Goal: Task Accomplishment & Management: Use online tool/utility

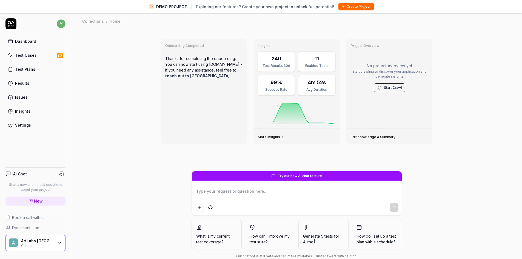
click at [60, 243] on icon "button" at bounding box center [60, 243] width 4 height 4
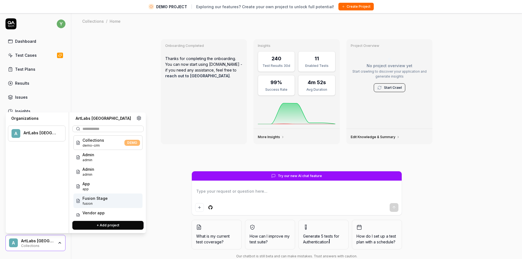
click at [101, 197] on span "Fusion Stage" at bounding box center [95, 198] width 25 height 6
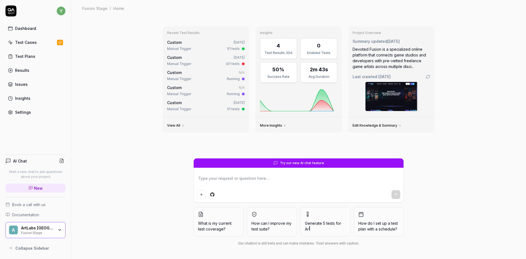
click at [40, 44] on link "Test Cases" at bounding box center [35, 42] width 60 height 11
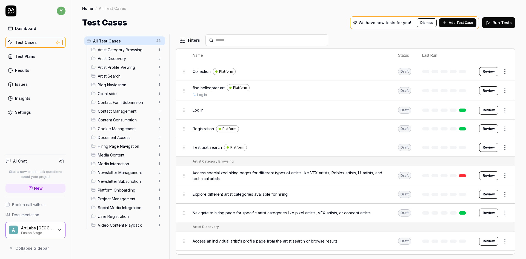
click at [486, 72] on button "Review" at bounding box center [489, 71] width 19 height 9
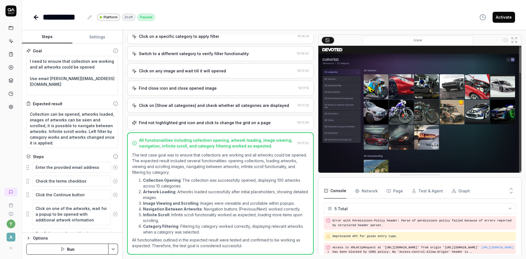
scroll to position [25, 0]
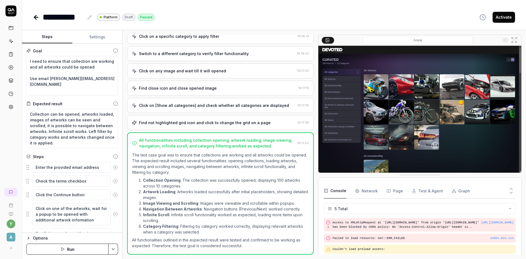
click at [28, 238] on icon "button" at bounding box center [28, 238] width 4 height 4
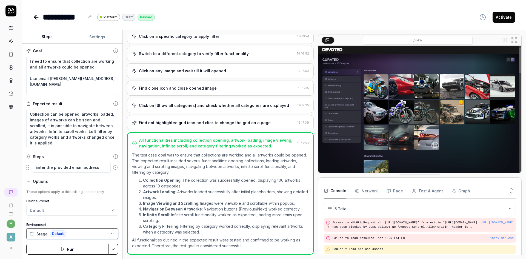
click at [103, 235] on button "Stage Default" at bounding box center [72, 233] width 92 height 11
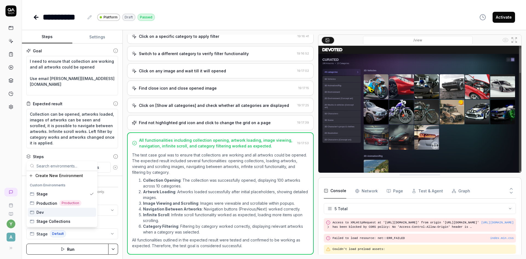
click at [21, 235] on div "y A" at bounding box center [11, 220] width 22 height 68
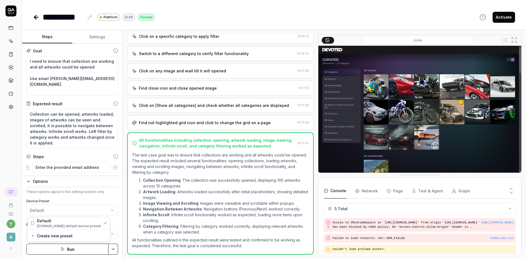
click at [57, 209] on html "**********" at bounding box center [263, 129] width 526 height 259
click at [15, 217] on html "**********" at bounding box center [263, 129] width 526 height 259
click at [79, 210] on html "**********" at bounding box center [263, 129] width 526 height 259
click at [80, 234] on button "Stage Default" at bounding box center [72, 233] width 92 height 11
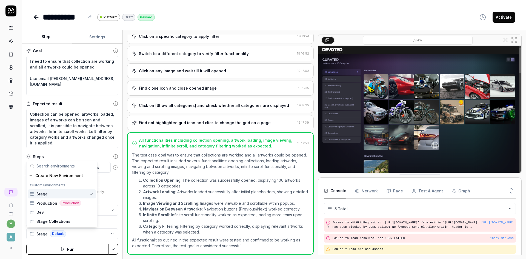
click at [16, 182] on div "y A" at bounding box center [11, 129] width 22 height 259
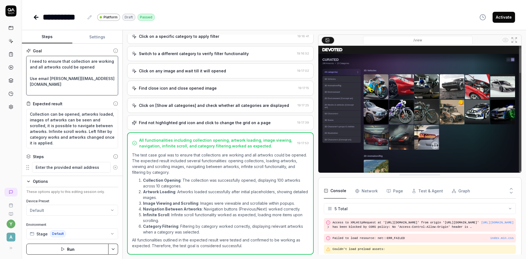
scroll to position [6, 0]
click at [98, 38] on button "Settings" at bounding box center [97, 36] width 50 height 13
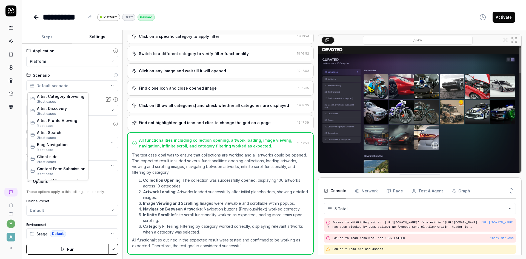
click at [57, 88] on html "**********" at bounding box center [263, 129] width 526 height 259
click at [17, 136] on html "**********" at bounding box center [263, 129] width 526 height 259
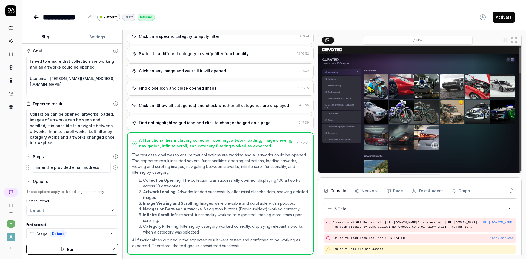
click at [47, 38] on button "Steps" at bounding box center [47, 36] width 50 height 13
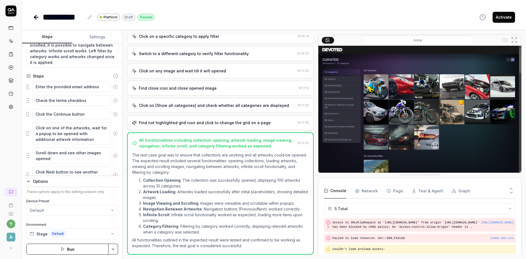
scroll to position [82, 0]
click at [71, 87] on textarea "Enter the provided email address" at bounding box center [71, 85] width 79 height 11
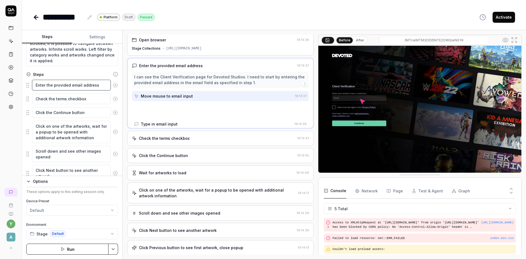
scroll to position [0, 0]
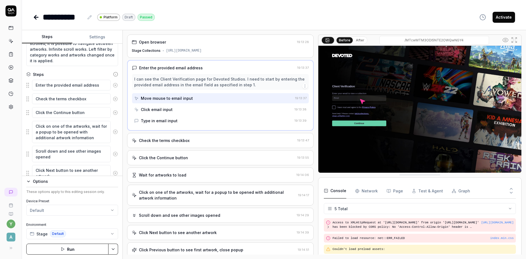
drag, startPoint x: 27, startPoint y: 85, endPoint x: 10, endPoint y: 127, distance: 45.3
click at [10, 127] on div "y A" at bounding box center [11, 129] width 22 height 259
click at [50, 87] on textarea "Enter the provided email address" at bounding box center [71, 85] width 79 height 11
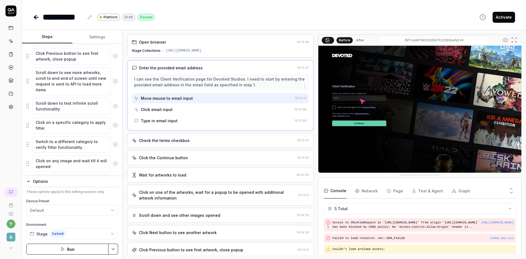
scroll to position [295, 0]
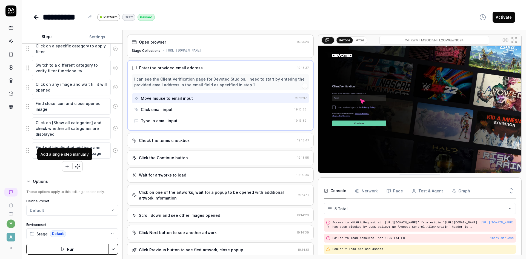
click at [67, 165] on icon "button" at bounding box center [67, 166] width 0 height 3
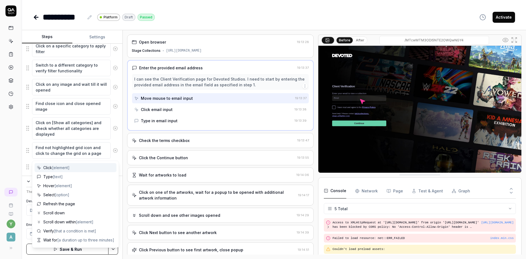
scroll to position [309, 0]
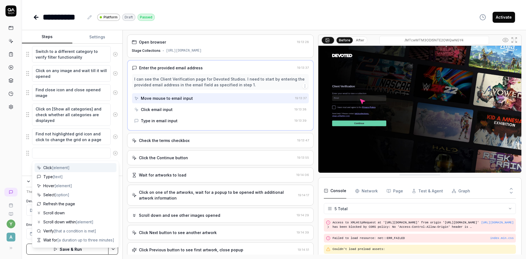
click at [52, 155] on textarea at bounding box center [71, 153] width 79 height 11
type textarea "*"
type textarea "N"
type textarea "*"
type textarea "Na"
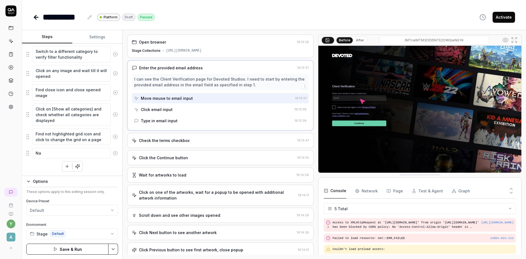
type textarea "*"
type textarea "Nav"
type textarea "*"
type textarea "Navi"
type textarea "*"
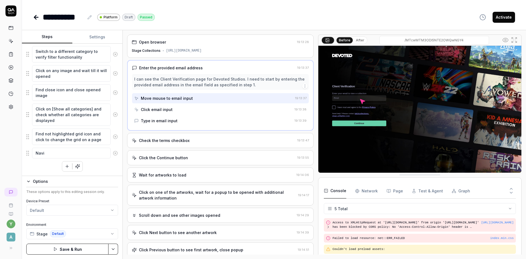
type textarea "Navig"
type textarea "*"
type textarea "Naviga"
type textarea "*"
type textarea "Navigat"
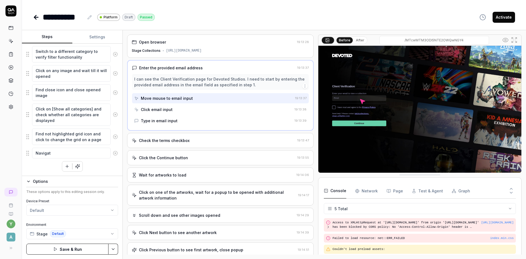
type textarea "*"
type textarea "Navigate"
type textarea "*"
type textarea "Navigate"
type textarea "*"
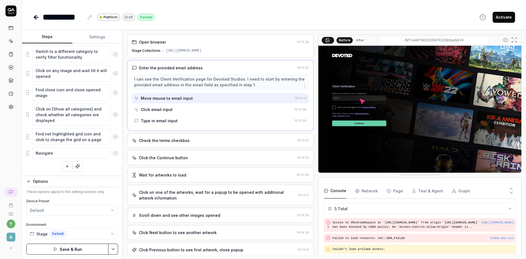
type textarea "Navigate t"
type textarea "*"
type textarea "Navigate to"
type textarea "*"
type textarea "Navigate to"
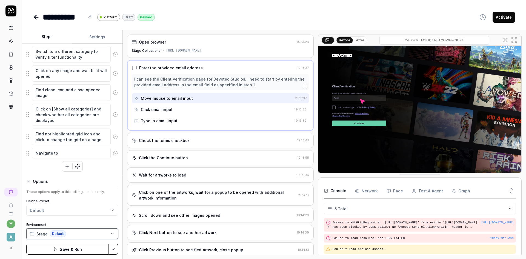
click at [78, 234] on button "Stage Default" at bounding box center [72, 233] width 92 height 11
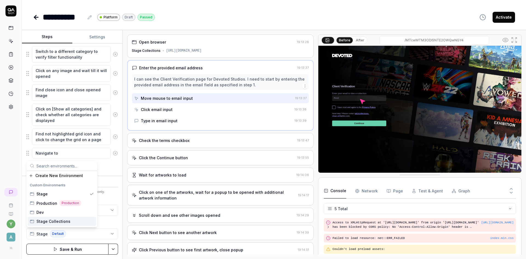
click at [69, 222] on div "Stage Collections" at bounding box center [62, 221] width 69 height 9
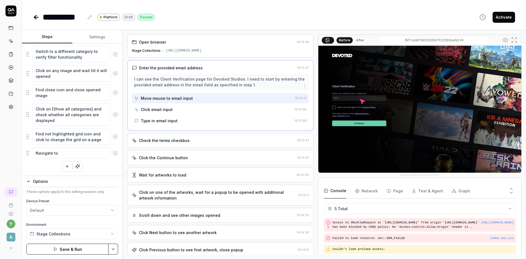
drag, startPoint x: 279, startPoint y: 54, endPoint x: 165, endPoint y: 55, distance: 114.1
click at [165, 55] on div "Open browser 19:13:28 Stage Collections [URL][DOMAIN_NAME]" at bounding box center [220, 46] width 187 height 23
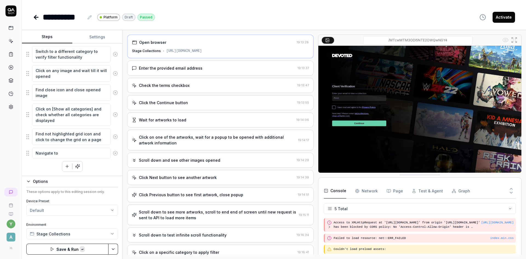
copy div "[URL][DOMAIN_NAME]"
click at [98, 151] on textarea "Navigate to" at bounding box center [71, 153] width 79 height 11
paste textarea "[URL][DOMAIN_NAME]"
type textarea "*"
type textarea "Navigate to [URL][DOMAIN_NAME]"
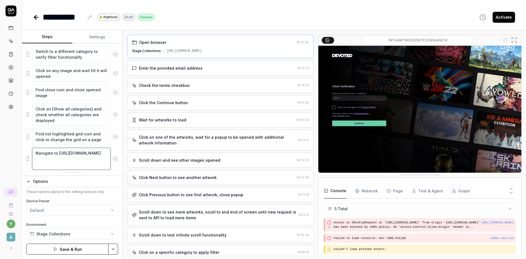
type textarea "*"
type textarea "Navigate to [URL][DOMAIN_NAME]"
type textarea "*"
type textarea "Navigate to [URL][DOMAIN_NAME] U"
type textarea "*"
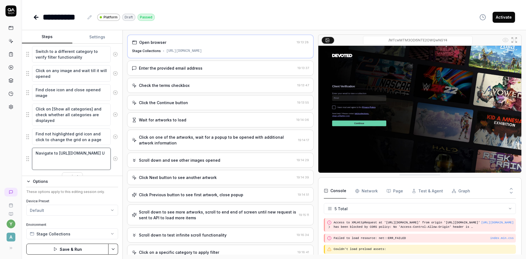
type textarea "Navigate to [URL][DOMAIN_NAME] UR"
type textarea "*"
type textarea "Navigate to [URL][DOMAIN_NAME] URL"
click at [13, 168] on div "y A" at bounding box center [11, 129] width 22 height 259
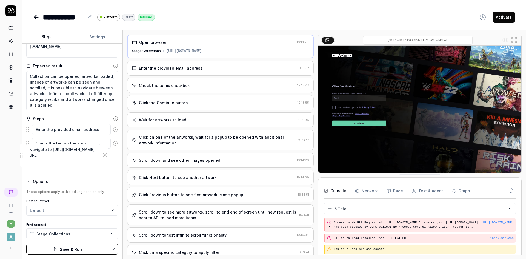
scroll to position [46, 0]
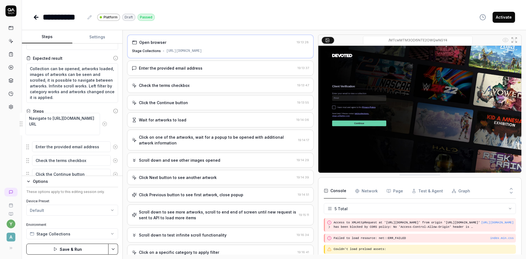
drag, startPoint x: 29, startPoint y: 160, endPoint x: 22, endPoint y: 125, distance: 35.4
click at [86, 249] on button "Save & Run" at bounding box center [67, 249] width 82 height 11
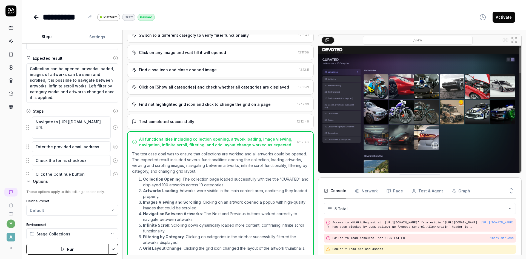
scroll to position [250, 0]
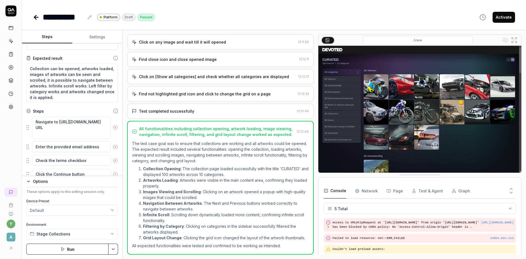
click at [509, 18] on button "Activate" at bounding box center [504, 17] width 22 height 11
click at [36, 17] on icon at bounding box center [36, 17] width 4 height 0
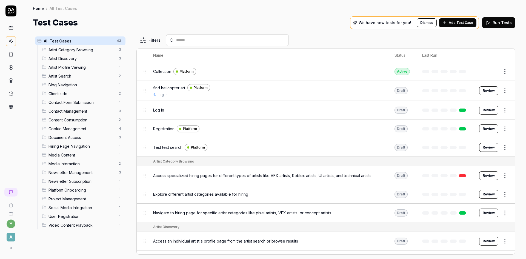
click at [161, 87] on span "find helicopter art" at bounding box center [169, 88] width 32 height 6
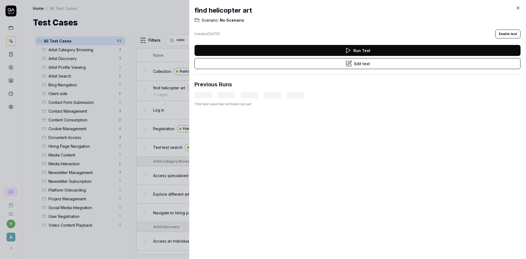
click at [385, 68] on button "Edit test" at bounding box center [358, 63] width 326 height 11
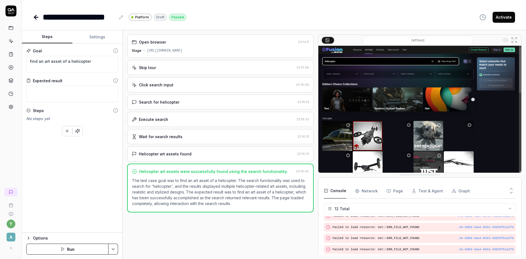
scroll to position [107, 0]
click at [38, 19] on icon at bounding box center [36, 17] width 7 height 7
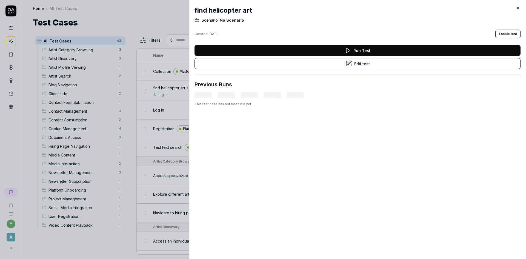
click at [519, 7] on icon at bounding box center [518, 7] width 5 height 5
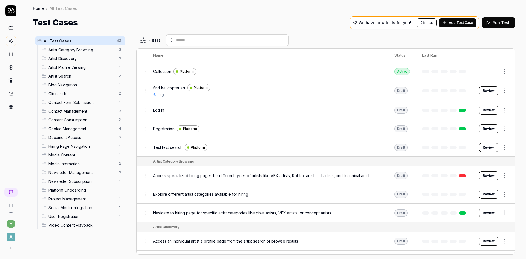
click at [168, 129] on span "Registration" at bounding box center [163, 129] width 21 height 6
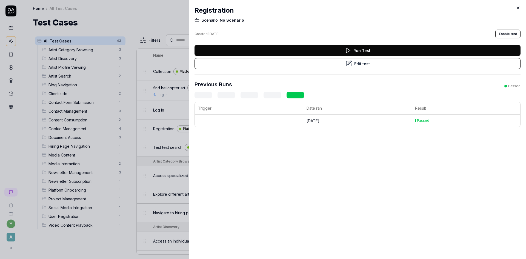
click at [364, 65] on button "Edit test" at bounding box center [358, 63] width 326 height 11
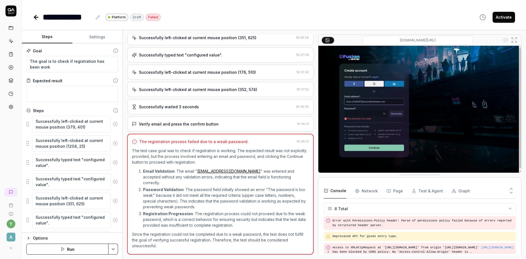
scroll to position [63, 0]
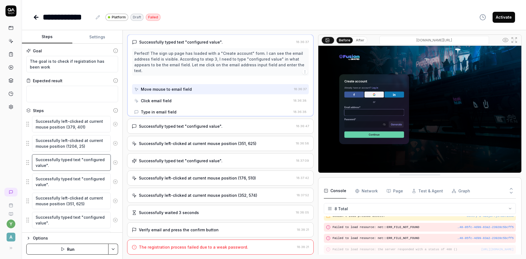
click at [71, 166] on textarea "Successfully typed text "configured value"." at bounding box center [71, 162] width 79 height 16
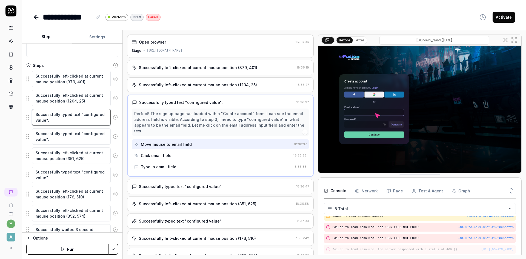
scroll to position [0, 0]
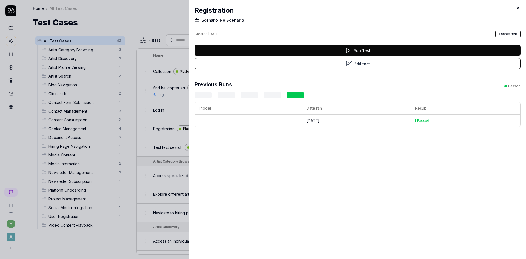
click at [517, 6] on icon at bounding box center [518, 7] width 5 height 5
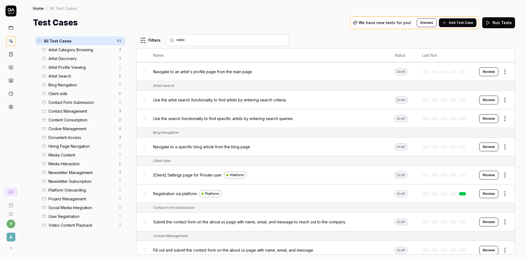
scroll to position [215, 0]
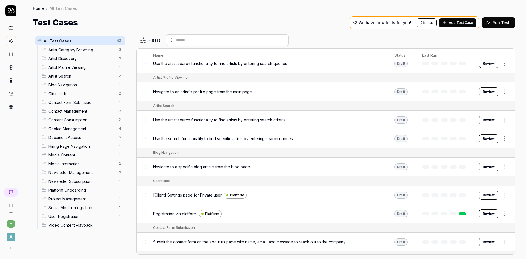
click at [186, 214] on span "Registration via platform" at bounding box center [175, 214] width 44 height 6
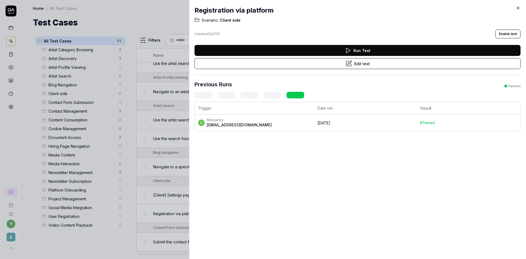
click at [241, 124] on div "[EMAIL_ADDRESS][DOMAIN_NAME]" at bounding box center [239, 124] width 65 height 5
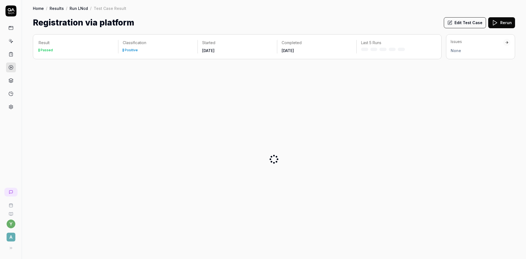
click at [361, 62] on div "Result Passed Classification Positive Started [DATE] Completed [DATE] Last 5 Ru…" at bounding box center [274, 144] width 483 height 220
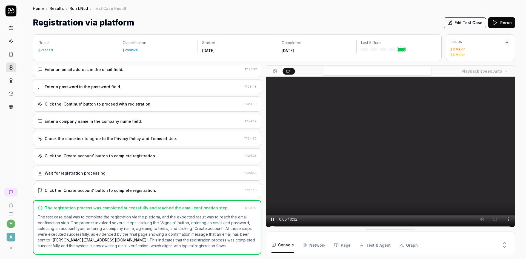
scroll to position [42, 0]
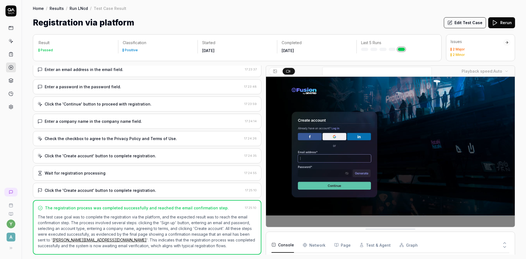
click at [96, 69] on div "Enter an email address in the email field." at bounding box center [84, 70] width 79 height 6
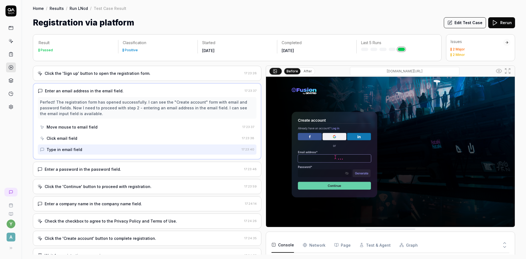
scroll to position [27, 0]
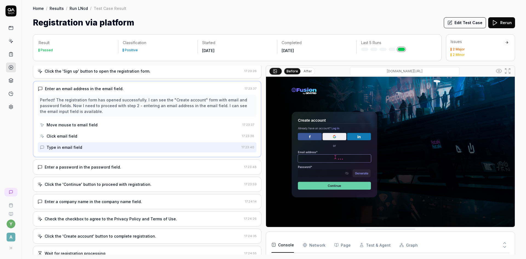
click at [104, 172] on div "Enter a password in the password field. 17:23:48" at bounding box center [147, 167] width 229 height 15
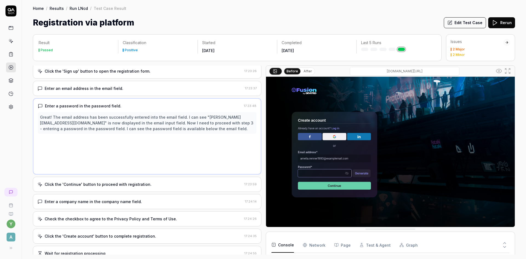
scroll to position [0, 0]
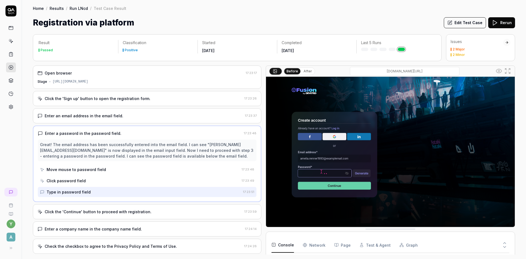
click at [107, 215] on div "Click the 'Continue' button to proceed with registration. 17:23:59" at bounding box center [147, 211] width 229 height 15
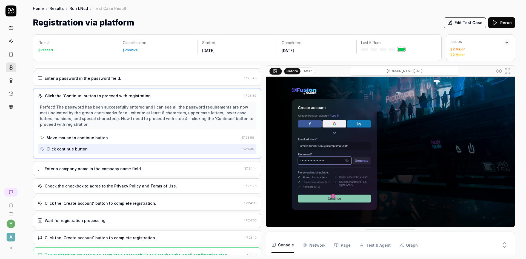
click at [106, 168] on div "Enter a company name in the company name field." at bounding box center [93, 169] width 97 height 6
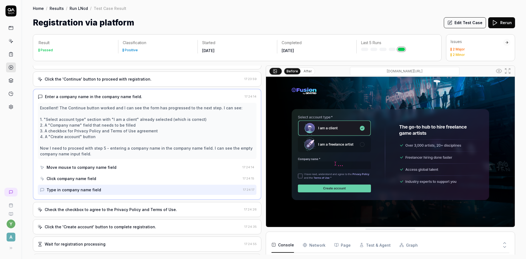
click at [104, 208] on div "Check the checkbox to agree to the Privacy Policy and Terms of Use." at bounding box center [111, 210] width 132 height 6
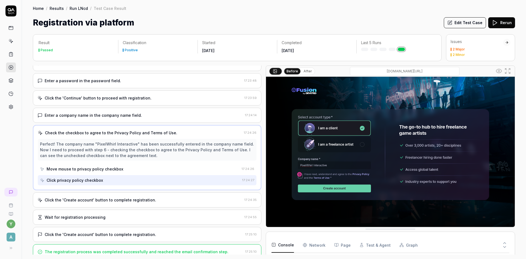
scroll to position [57, 0]
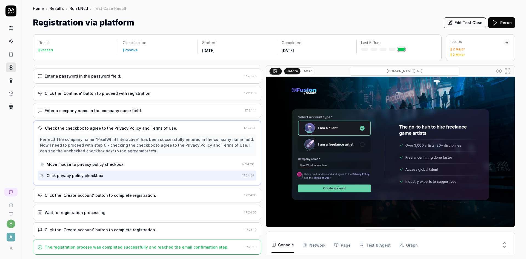
click at [107, 199] on div "Click the 'Create account' button to complete registration. 17:24:35" at bounding box center [147, 195] width 229 height 15
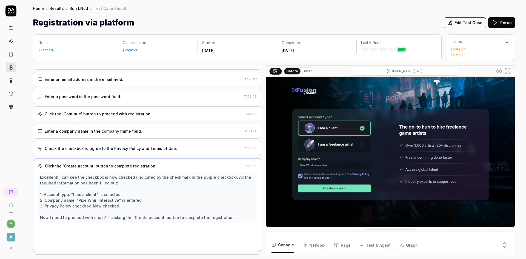
scroll to position [34, 0]
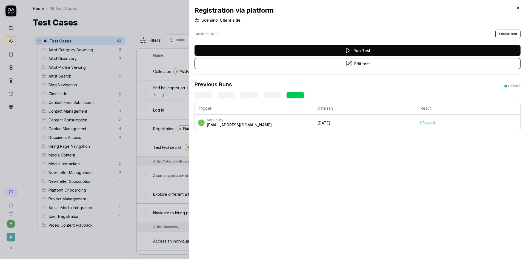
drag, startPoint x: 518, startPoint y: 6, endPoint x: 511, endPoint y: 10, distance: 8.2
click at [518, 6] on icon at bounding box center [518, 7] width 5 height 5
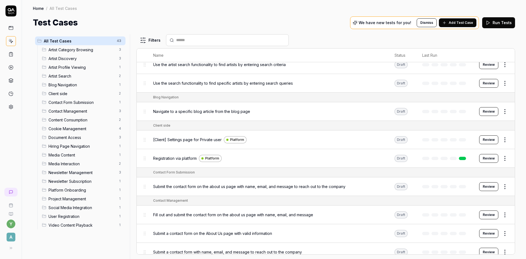
scroll to position [274, 0]
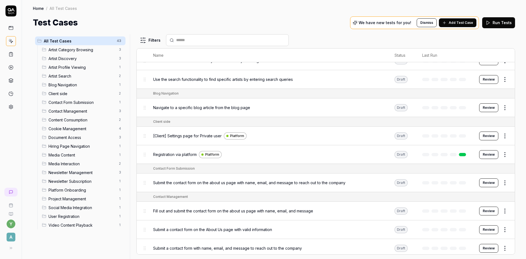
click at [481, 155] on button "Review" at bounding box center [489, 154] width 19 height 9
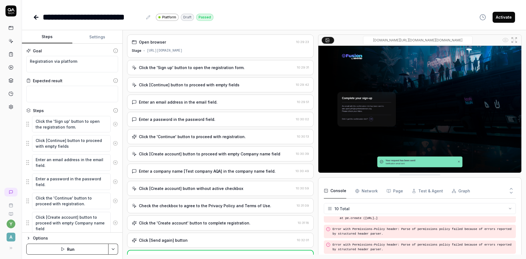
click at [143, 103] on div "Enter an email address in the email field." at bounding box center [178, 102] width 79 height 6
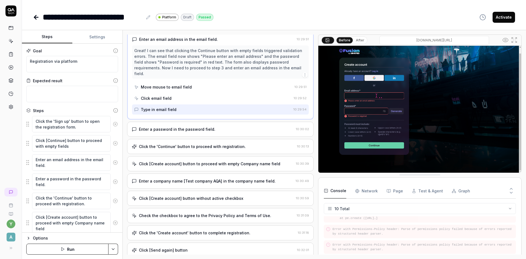
scroll to position [78, 0]
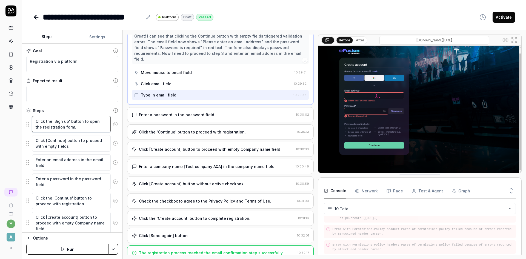
click at [75, 127] on textarea "Click the 'Sign up' button to open the registration form." at bounding box center [71, 124] width 79 height 16
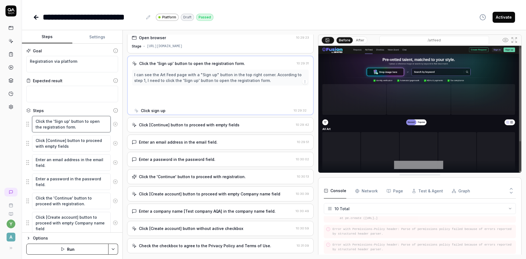
scroll to position [0, 0]
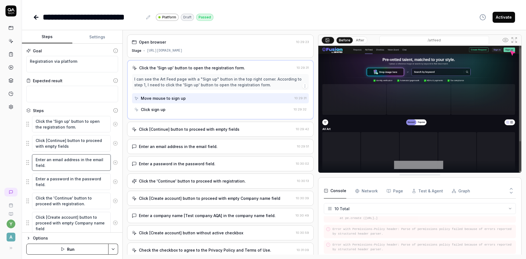
click at [70, 167] on textarea "Enter an email address in the email field." at bounding box center [71, 162] width 79 height 16
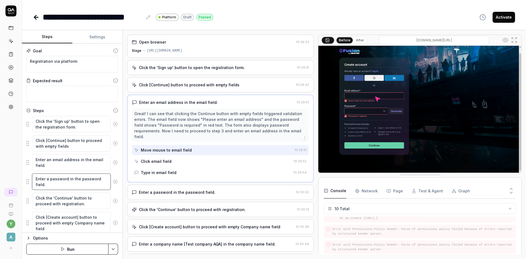
click at [75, 181] on textarea "Enter a password in the password field." at bounding box center [71, 182] width 79 height 16
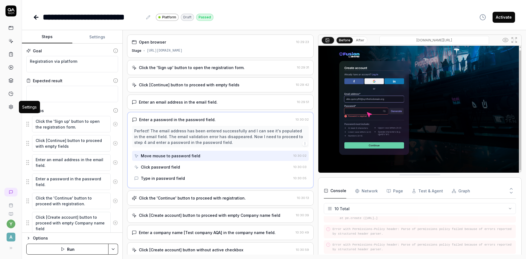
type textarea "*"
click at [12, 106] on icon at bounding box center [10, 106] width 5 height 5
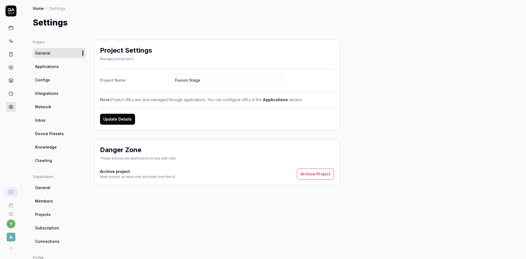
click at [35, 120] on span "Inbox" at bounding box center [40, 120] width 10 height 6
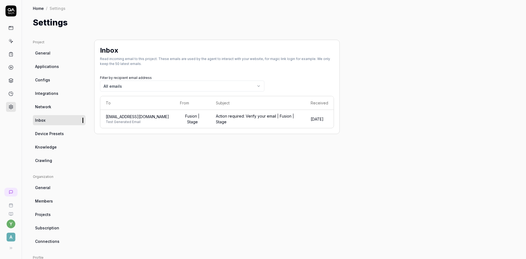
drag, startPoint x: 106, startPoint y: 118, endPoint x: 172, endPoint y: 117, distance: 66.1
click at [172, 117] on td "[EMAIL_ADDRESS][DOMAIN_NAME] Test Generated Email" at bounding box center [137, 119] width 74 height 18
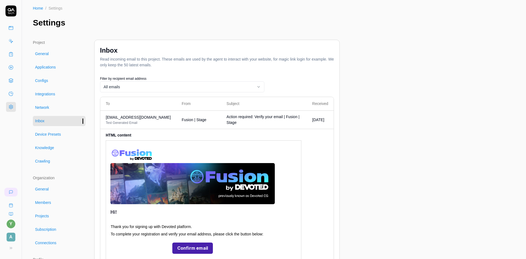
copy span "[EMAIL_ADDRESS][DOMAIN_NAME]"
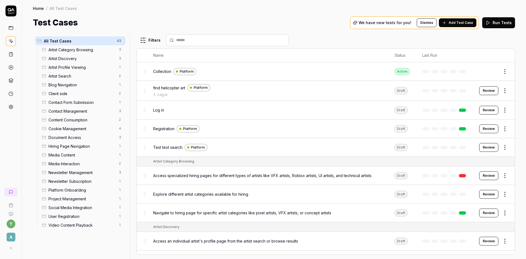
click at [167, 129] on span "Registration" at bounding box center [163, 129] width 21 height 6
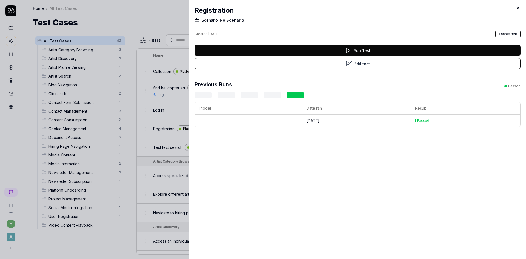
click at [334, 63] on button "Edit test" at bounding box center [358, 63] width 326 height 11
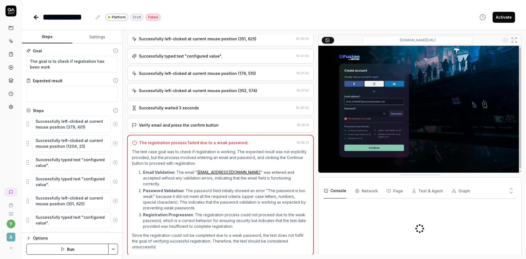
scroll to position [99, 0]
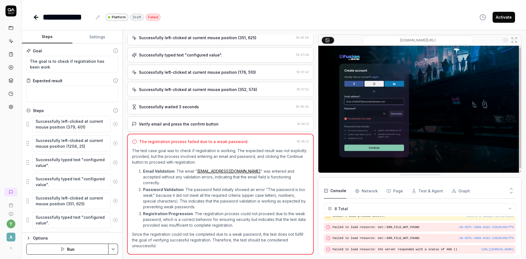
scroll to position [63, 0]
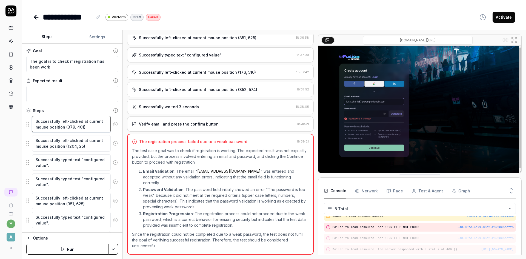
click at [56, 126] on textarea "Successfully left-clicked at current mouse position (379, 401)" at bounding box center [71, 124] width 79 height 16
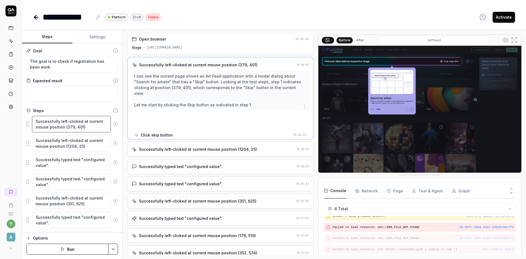
scroll to position [0, 0]
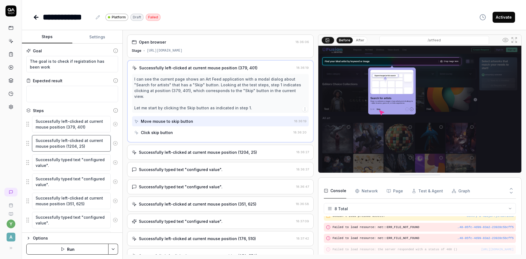
click at [57, 143] on textarea "Successfully left-clicked at current mouse position (1204, 25)" at bounding box center [71, 143] width 79 height 16
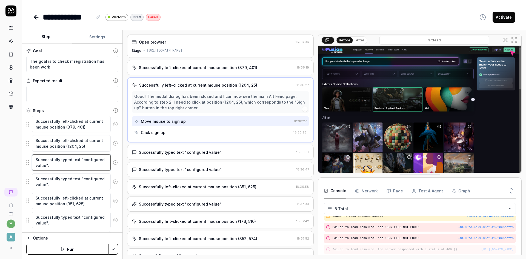
click at [60, 164] on textarea "Successfully typed text "configured value"." at bounding box center [71, 162] width 79 height 16
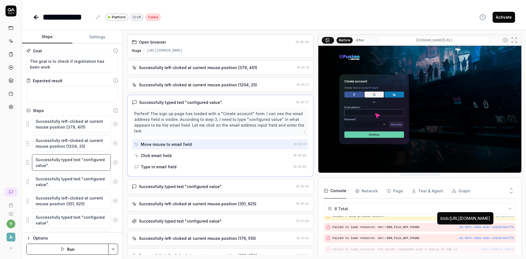
type textarea "*"
drag, startPoint x: 61, startPoint y: 168, endPoint x: 26, endPoint y: 158, distance: 35.5
click at [26, 158] on div "Successfully typed text "configured value"." at bounding box center [72, 162] width 92 height 17
type textarea "I"
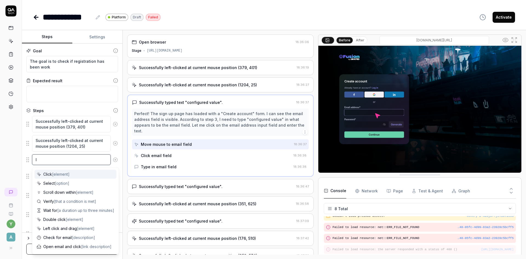
type textarea "*"
type textarea "In"
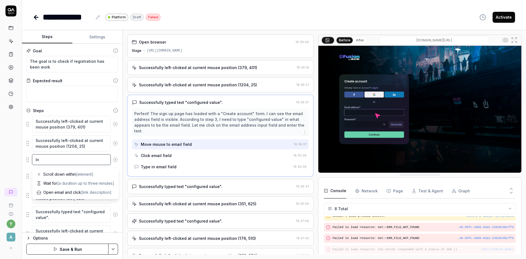
type textarea "*"
type textarea "In"
type textarea "*"
type textarea "In t"
type textarea "*"
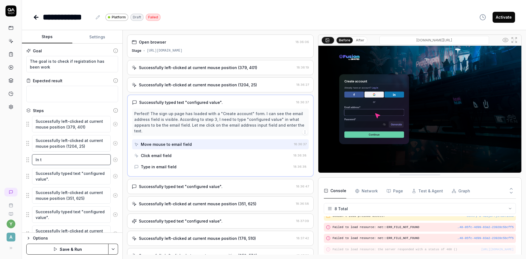
type textarea "In th"
type textarea "*"
type textarea "In the"
type textarea "*"
type textarea "In the"
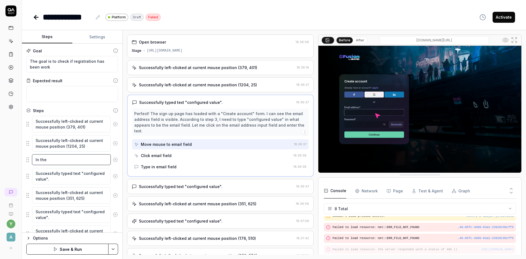
type textarea "*"
type textarea "In the e"
type textarea "*"
type textarea "In the em"
type textarea "*"
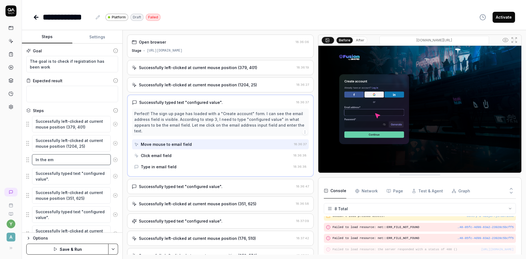
type textarea "In the ema"
type textarea "*"
type textarea "In the emai"
type textarea "*"
type textarea "In the email"
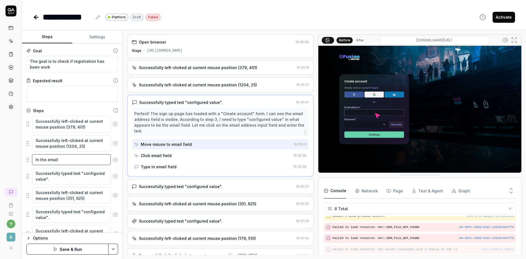
type textarea "*"
type textarea "In the email"
type textarea "*"
type textarea "In the email"
type textarea "*"
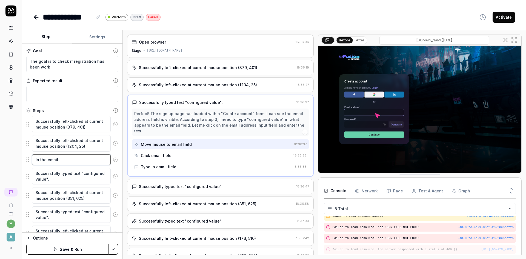
type textarea "In the emai"
type textarea "*"
type textarea "In the ema"
type textarea "*"
type textarea "In the em"
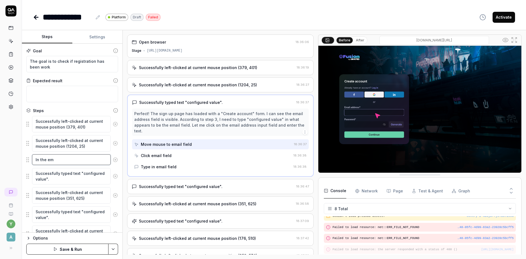
type textarea "*"
type textarea "In the e"
type textarea "*"
type textarea "In the"
type textarea "*"
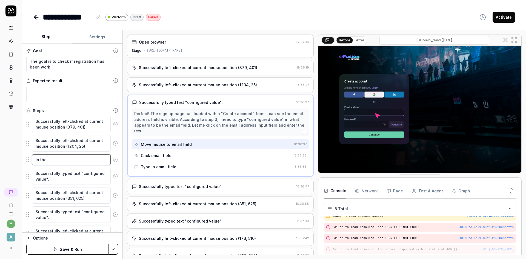
type textarea "In the E"
type textarea "*"
type textarea "In the Em"
type textarea "*"
type textarea "In the Ema"
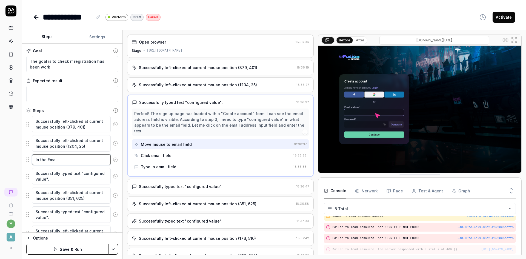
type textarea "*"
type textarea "In the Emai"
type textarea "*"
type textarea "In the Email"
type textarea "*"
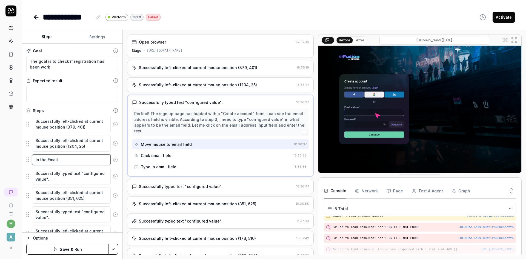
type textarea "In the Email"
type textarea "*"
type textarea "In the Email i"
type textarea "*"
type textarea "In the Email in"
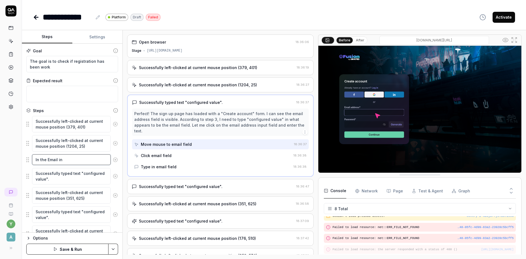
type textarea "*"
type textarea "In the Email inp"
type textarea "*"
type textarea "In the Email inpu"
type textarea "*"
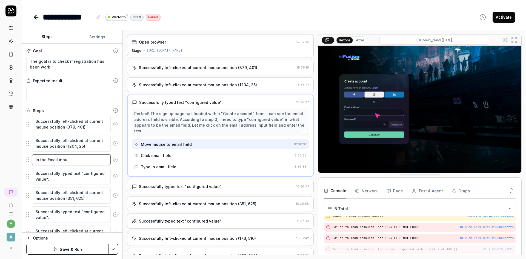
type textarea "In the Email input"
type textarea "*"
type textarea "In the Email input"
type textarea "*"
type textarea "In the Email input t"
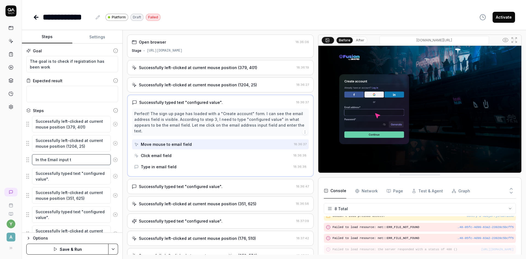
type textarea "*"
type textarea "In the Email input ty"
type textarea "*"
type textarea "In the Email input typ"
type textarea "*"
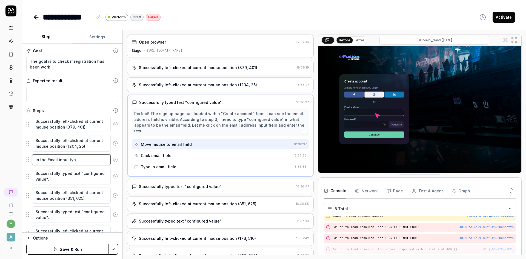
type textarea "In the Email input type"
type textarea "*"
paste textarea
type textarea "In the Email input type"
paste textarea "[EMAIL_ADDRESS][DOMAIN_NAME]"
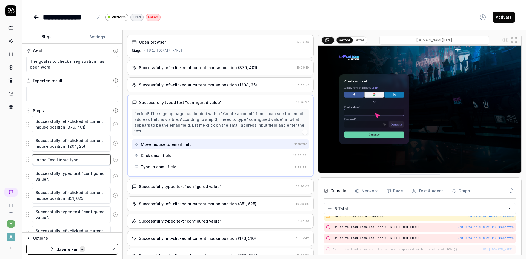
type textarea "*"
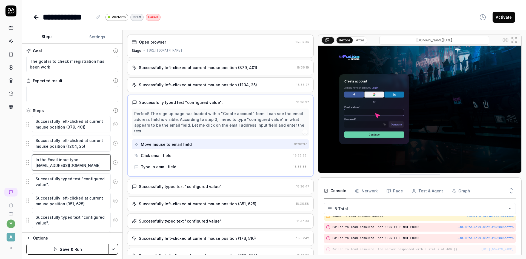
type textarea "In the Email input type ivory7166-lint-16lu63@qatech.email"
